Goal: Task Accomplishment & Management: Manage account settings

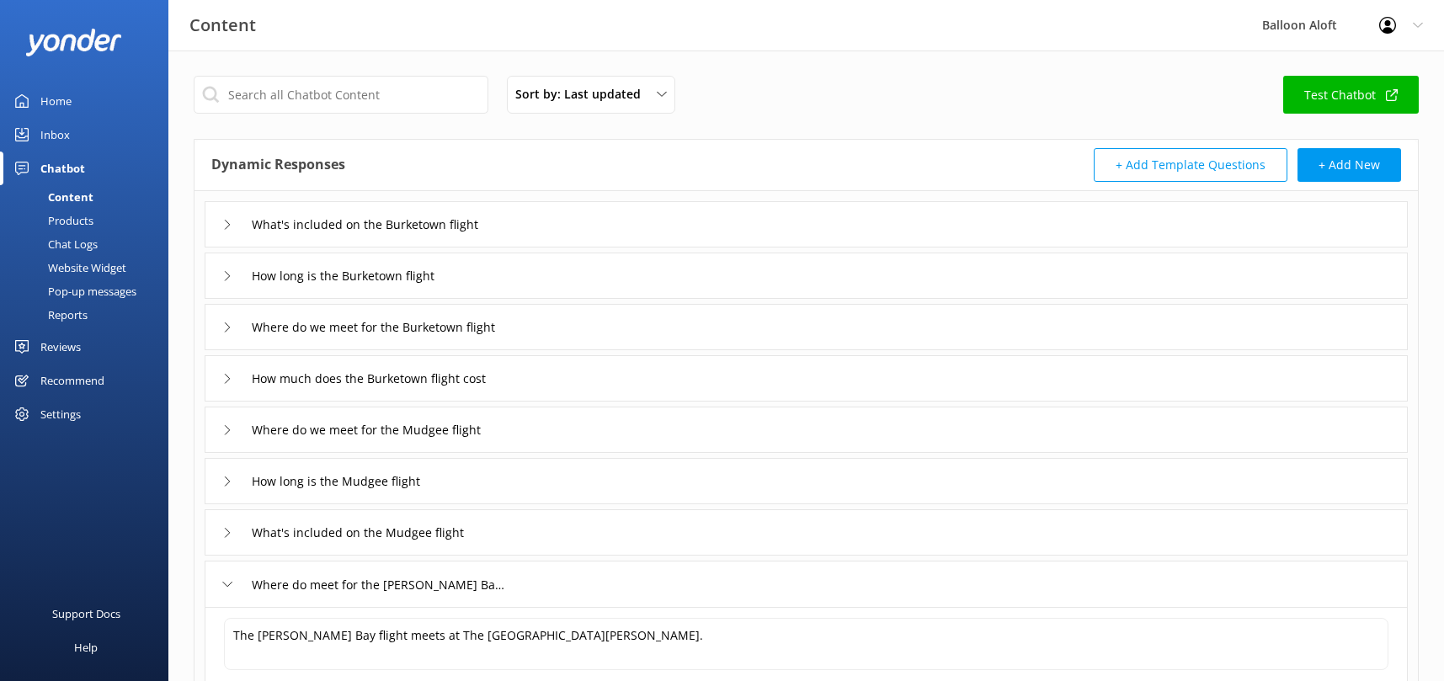
scroll to position [186, 0]
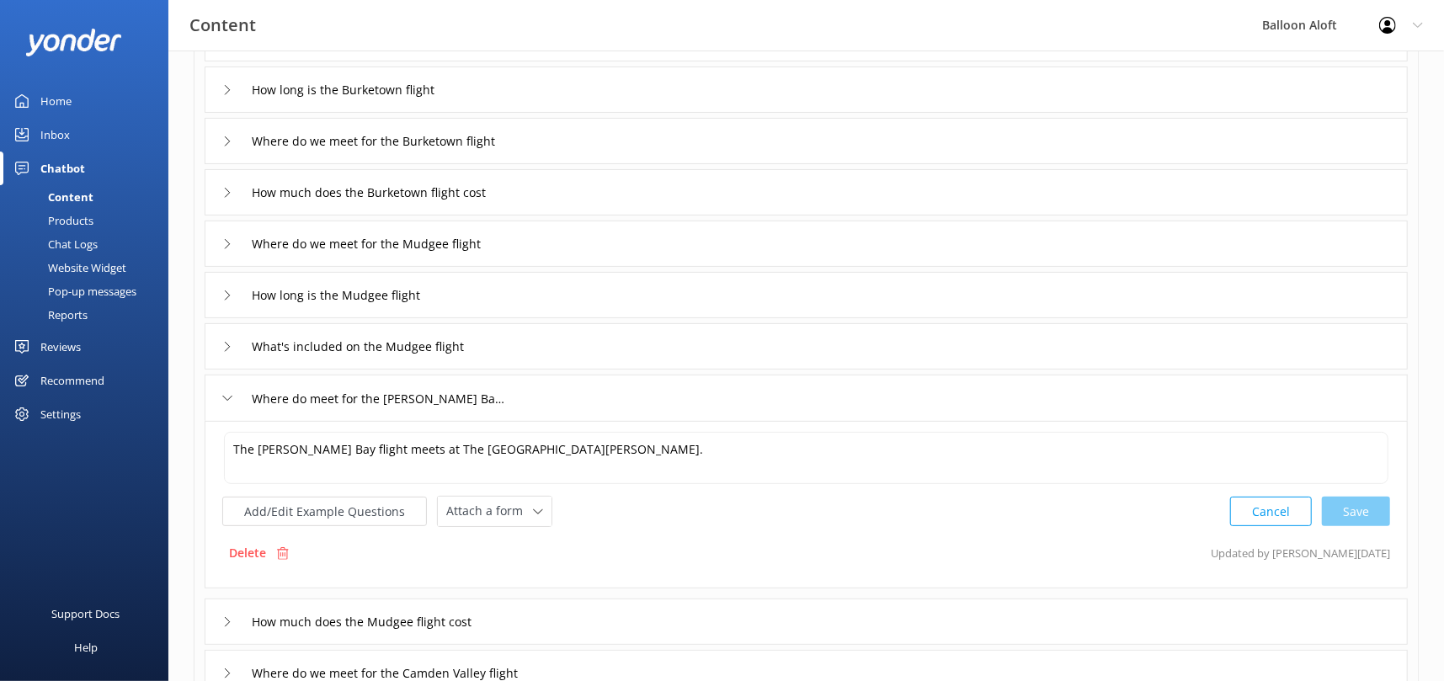
click at [1417, 29] on icon at bounding box center [1418, 25] width 10 height 10
click at [1365, 110] on link "Logout" at bounding box center [1360, 114] width 168 height 42
